Goal: Navigation & Orientation: Find specific page/section

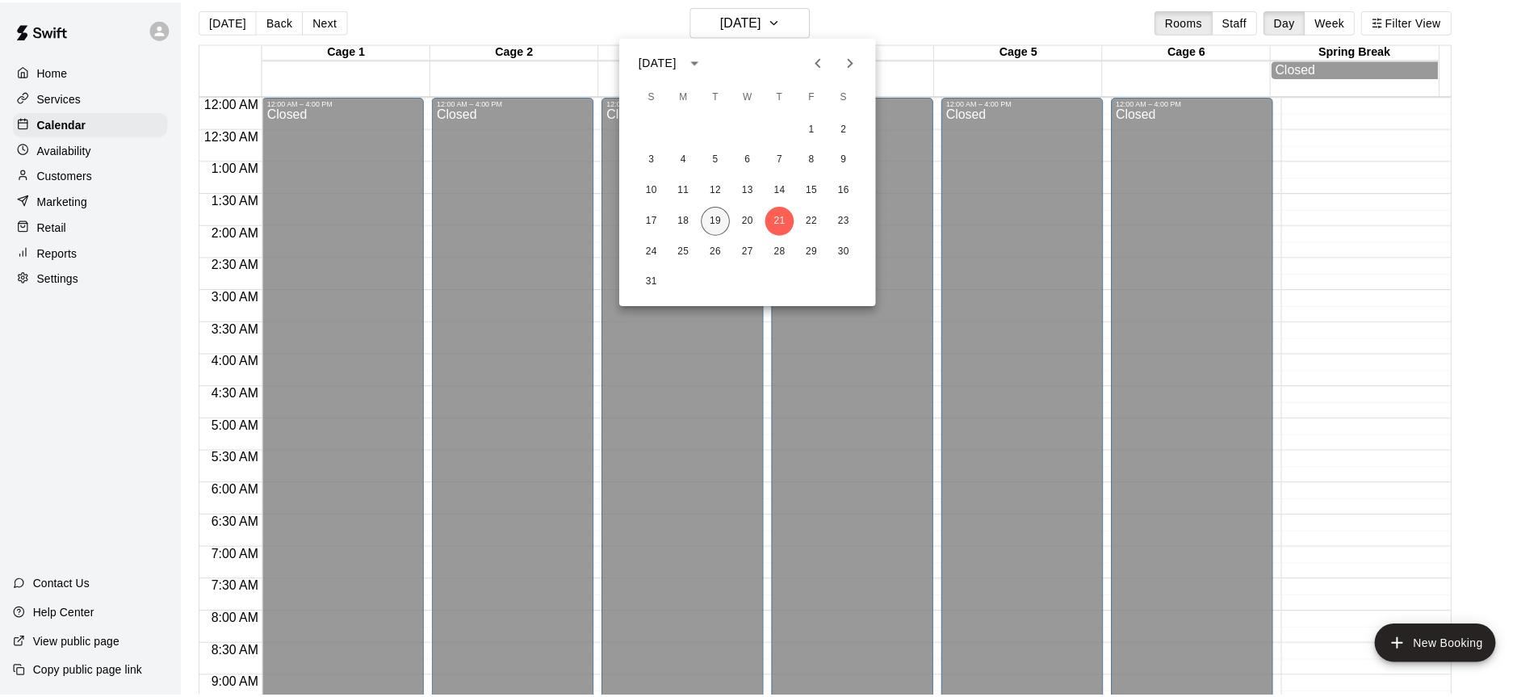
scroll to position [894, 0]
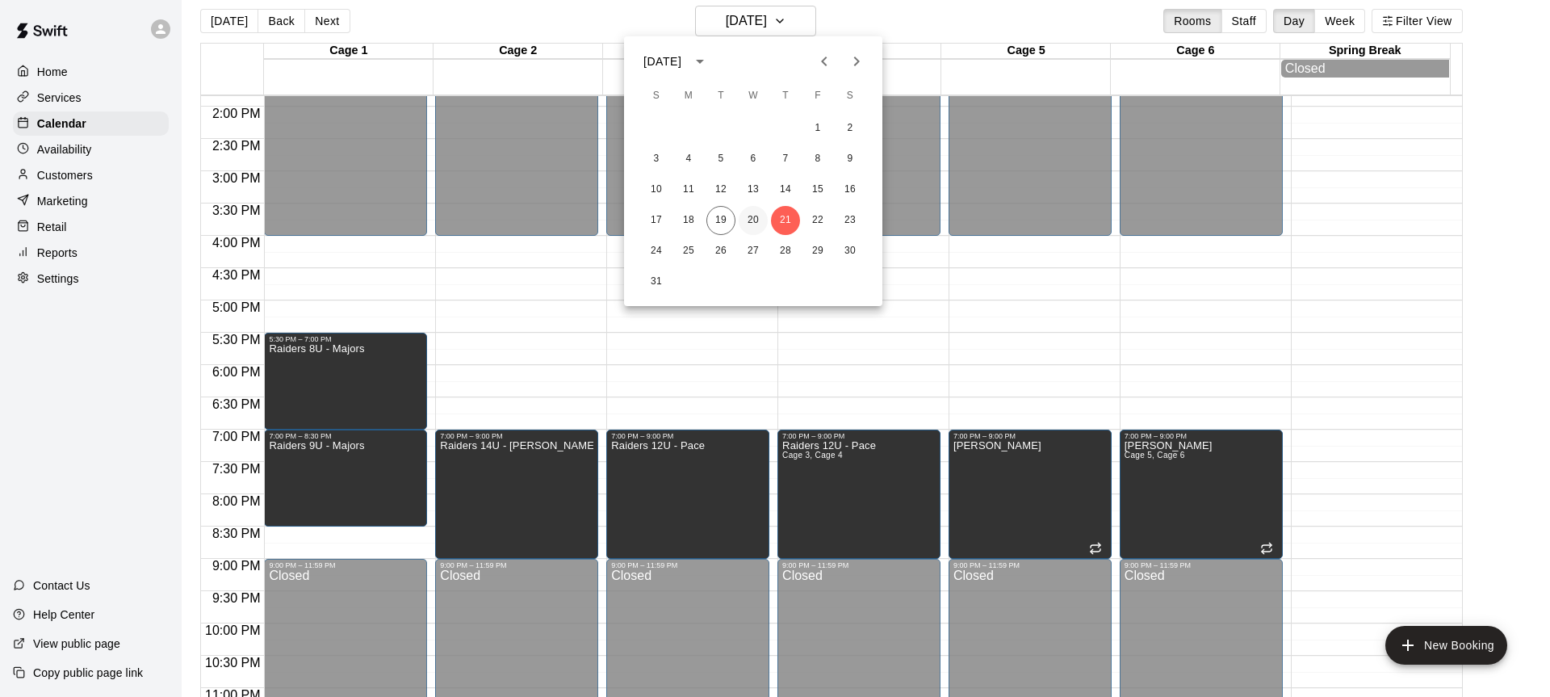
click at [745, 218] on button "20" at bounding box center [753, 220] width 29 height 29
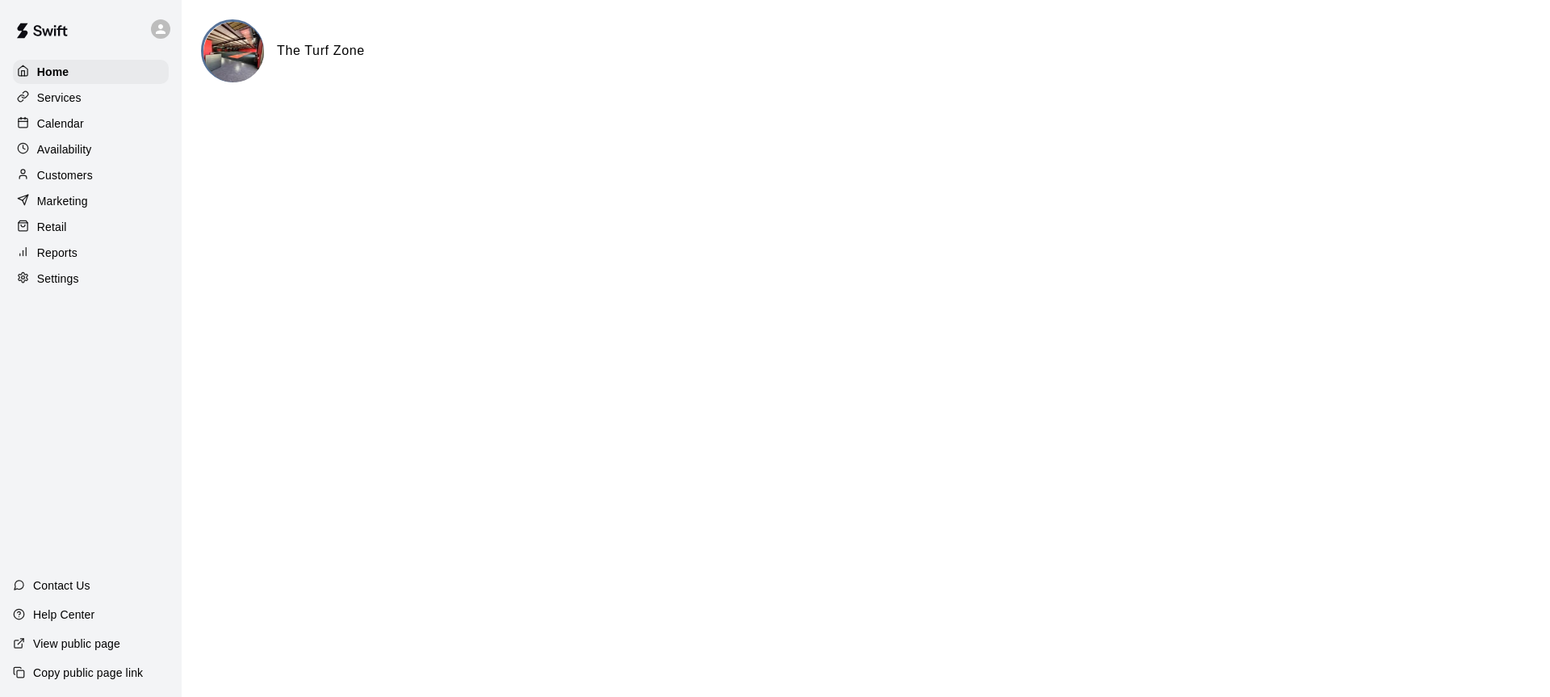
click at [48, 127] on p "Calendar" at bounding box center [60, 123] width 47 height 16
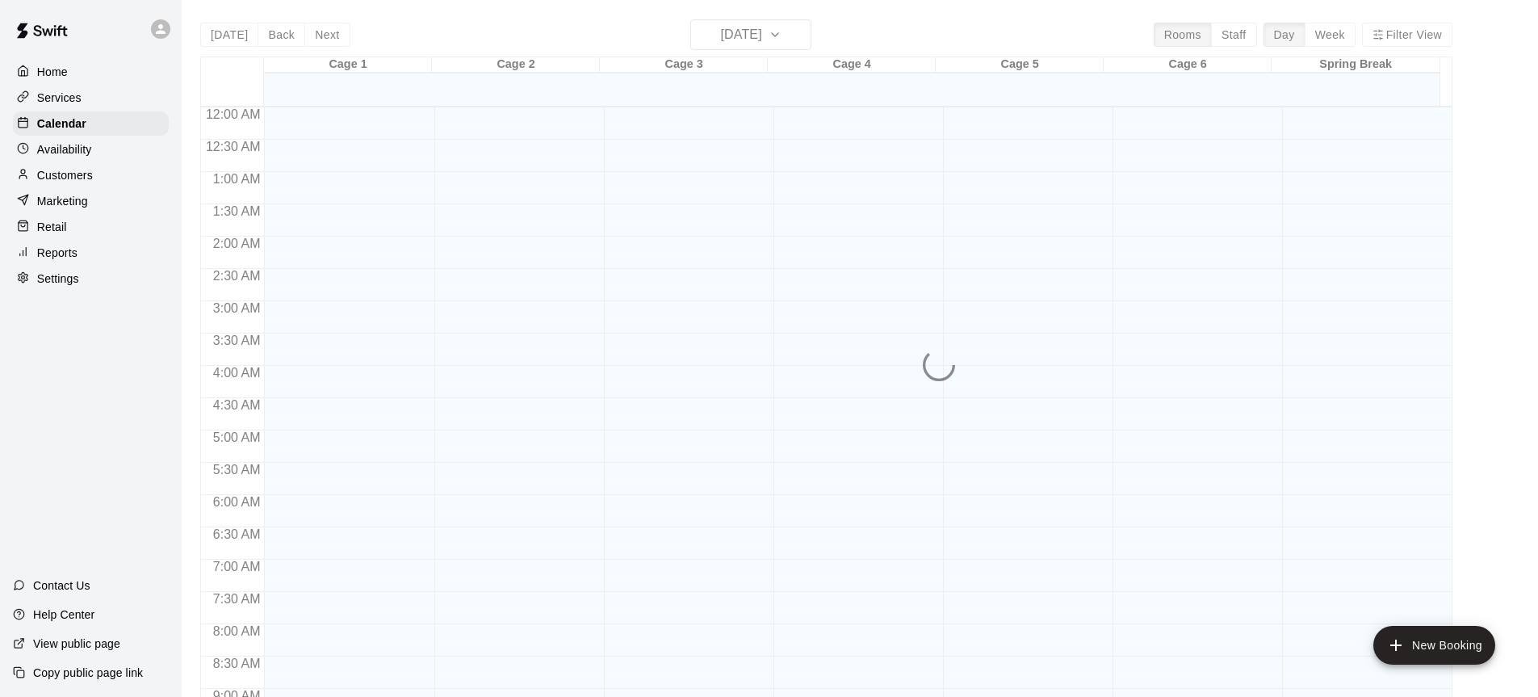
scroll to position [894, 0]
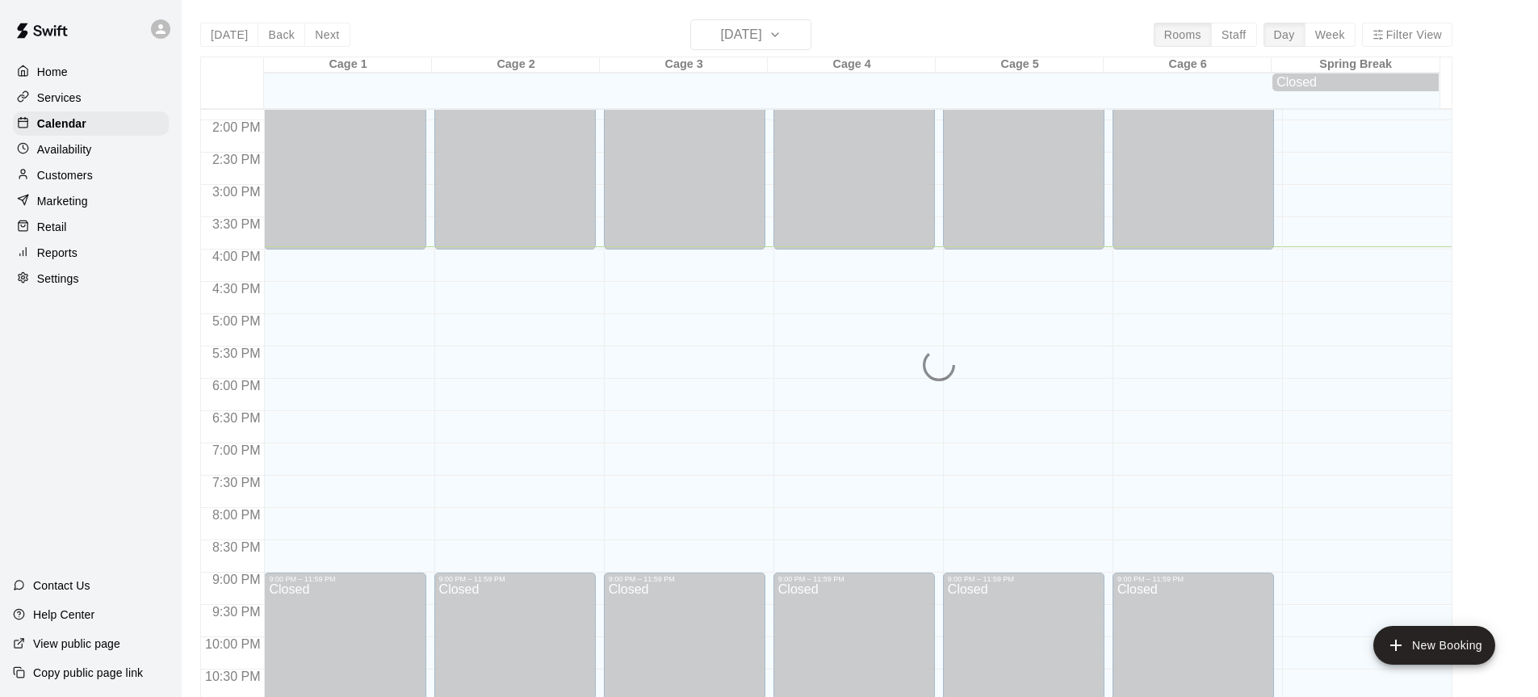
click at [64, 152] on p "Availability" at bounding box center [64, 149] width 55 height 16
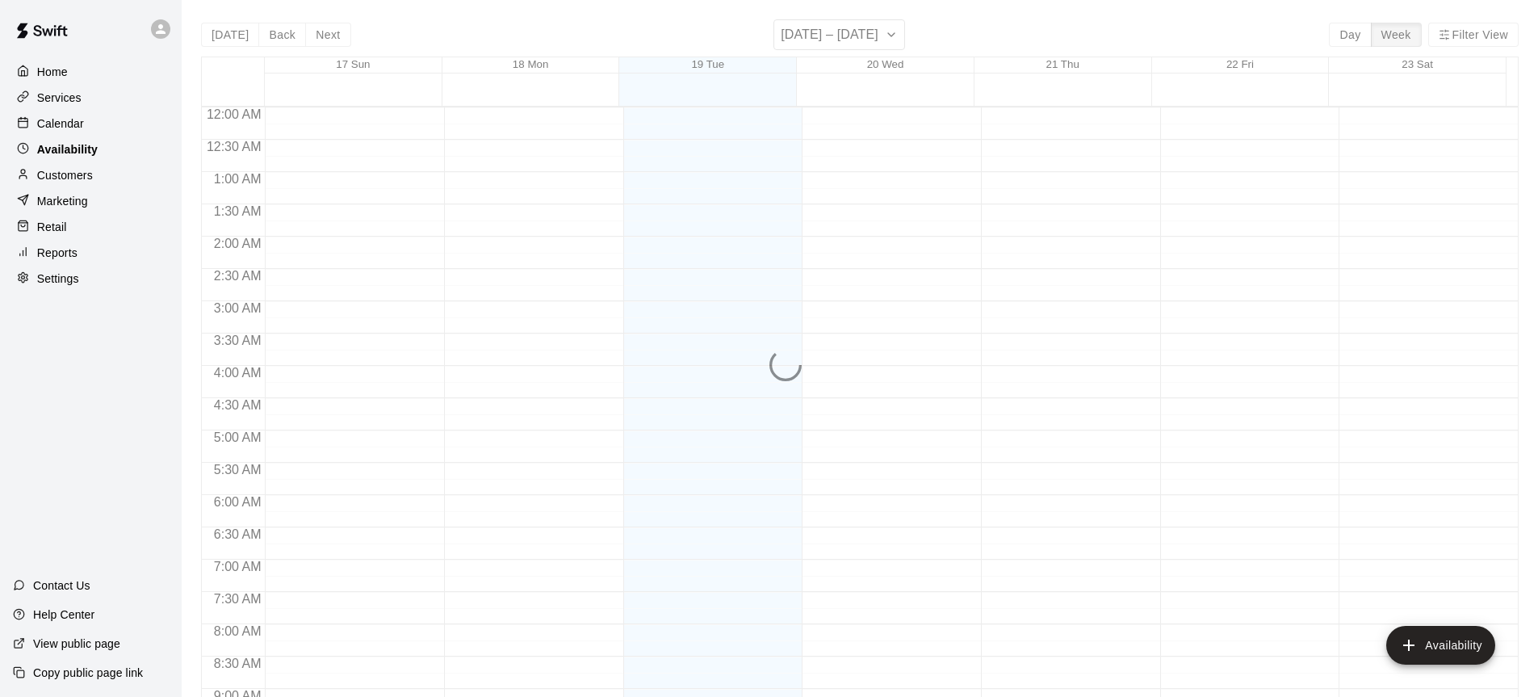
scroll to position [943, 0]
click at [70, 132] on p "Calendar" at bounding box center [60, 123] width 47 height 16
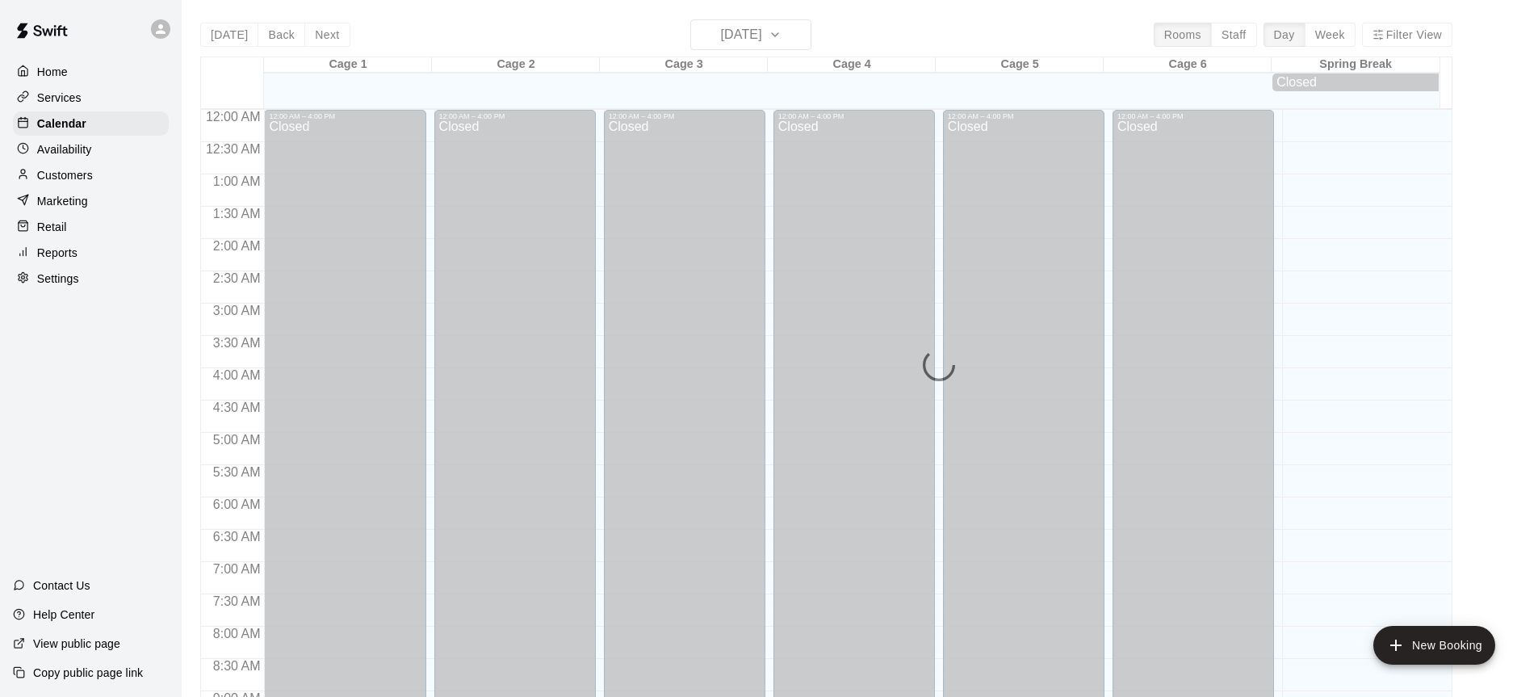
scroll to position [894, 0]
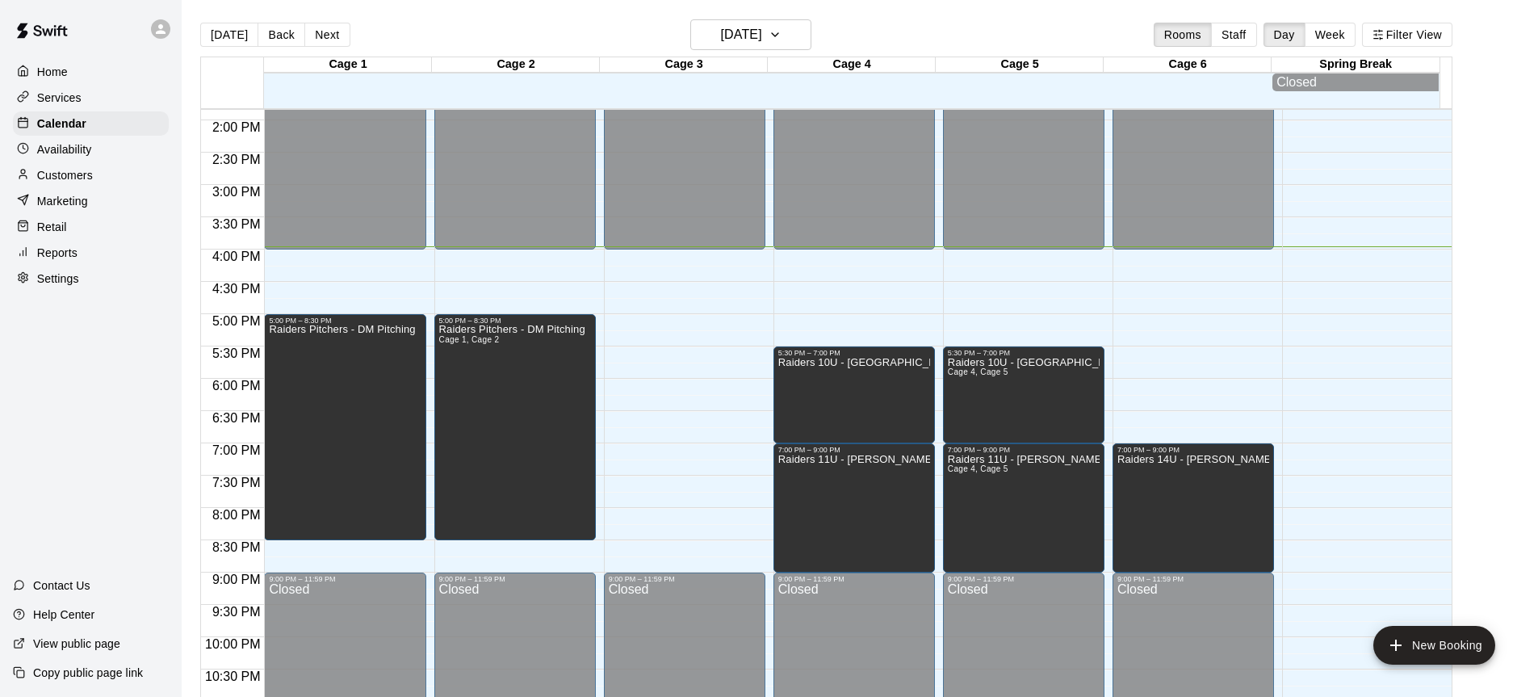
click at [1507, 369] on main "Today Back Next Tuesday Aug 19 Rooms Staff Day Week Filter View Cage 1 19 Tue C…" at bounding box center [860, 367] width 1344 height 697
click at [782, 42] on icon "button" at bounding box center [775, 34] width 13 height 19
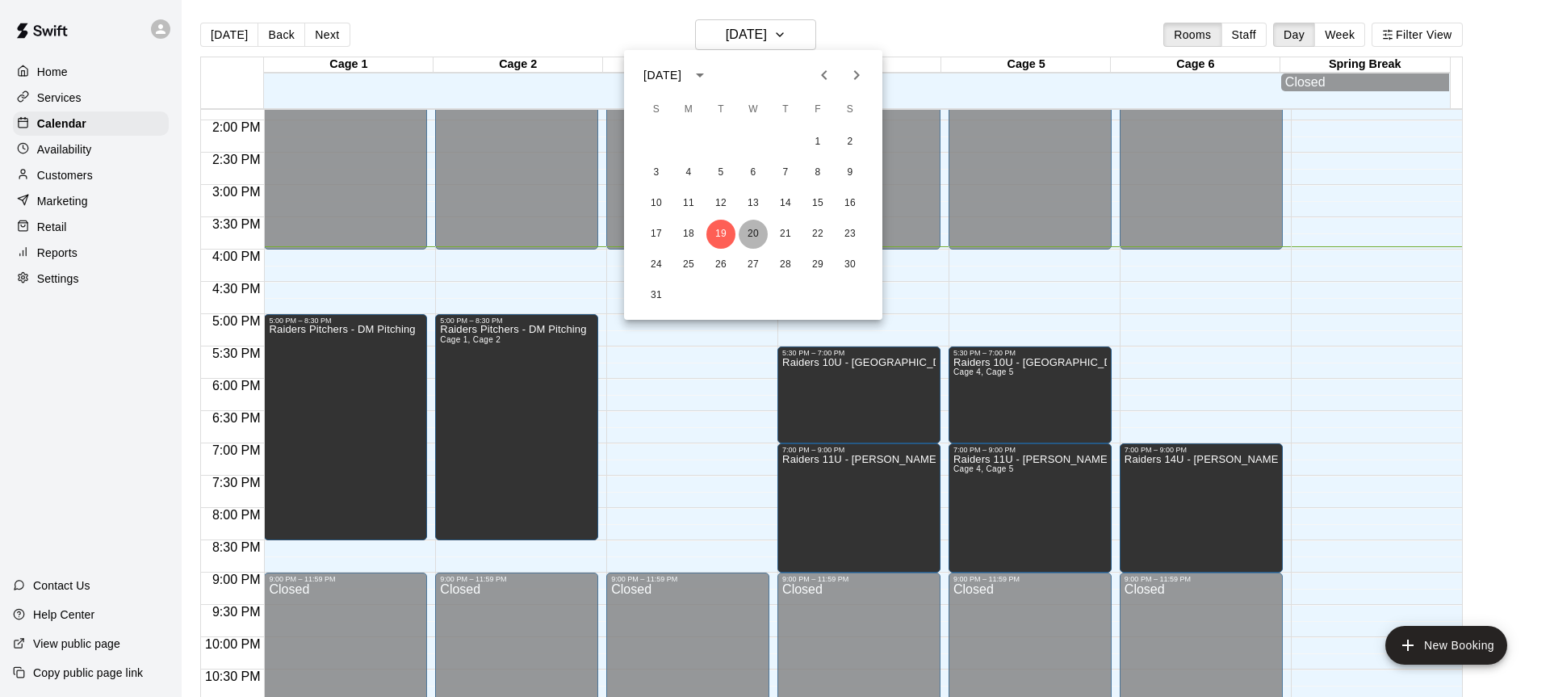
click at [754, 233] on button "20" at bounding box center [753, 234] width 29 height 29
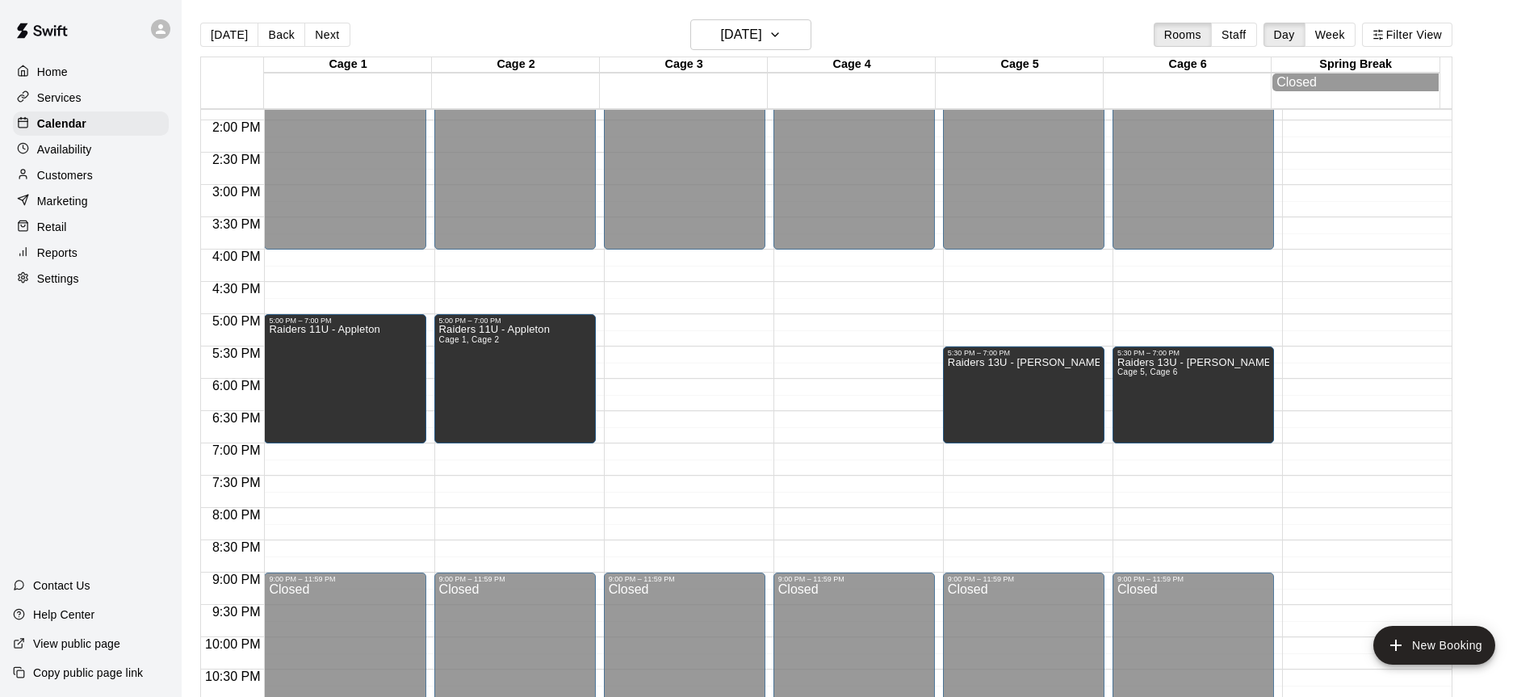
click at [1506, 258] on main "Today Back Next Wednesday Aug 20 Rooms Staff Day Week Filter View Cage 1 20 Wed…" at bounding box center [860, 367] width 1344 height 697
drag, startPoint x: 1476, startPoint y: 257, endPoint x: 1517, endPoint y: 409, distance: 157.3
click at [1515, 409] on main "Today Back Next Wednesday Aug 20 Rooms Staff Day Week Filter View Cage 1 20 Wed…" at bounding box center [860, 367] width 1344 height 697
click at [1517, 226] on main "Today Back Next Wednesday Aug 20 Rooms Staff Day Week Filter View Cage 1 20 Wed…" at bounding box center [860, 367] width 1344 height 697
